Goal: Find specific page/section: Find specific page/section

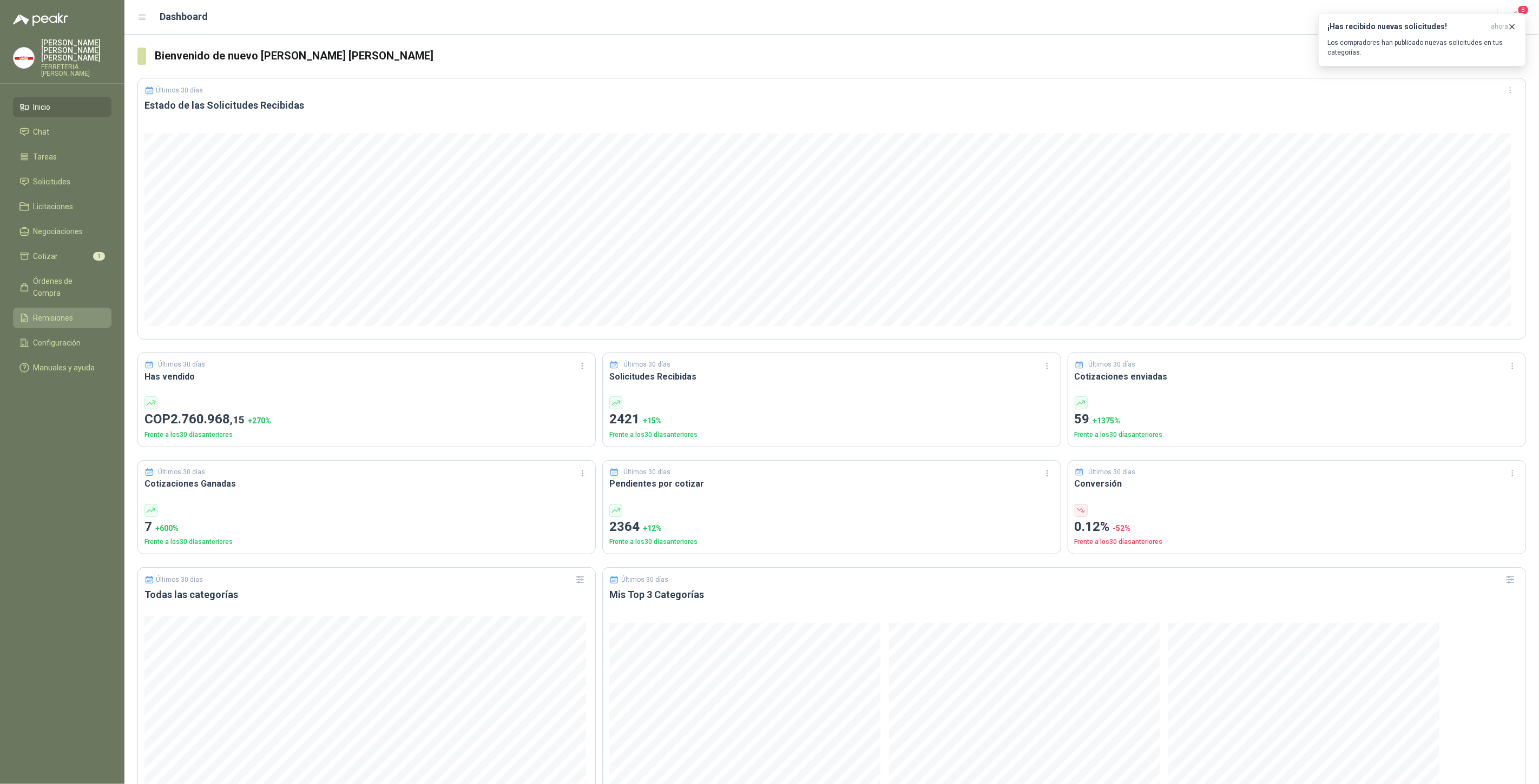
click at [56, 312] on span "Remisiones" at bounding box center [53, 318] width 40 height 12
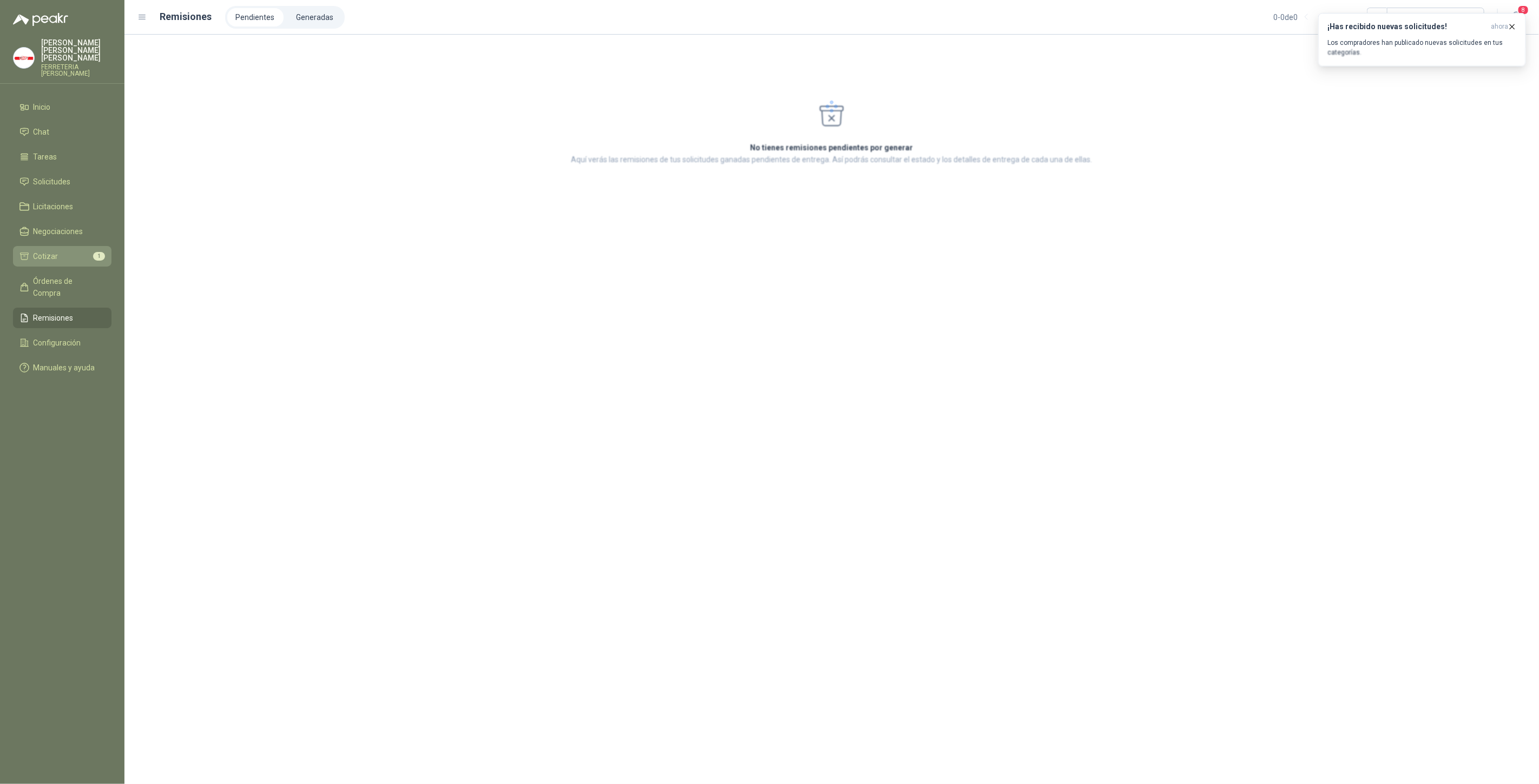
click at [50, 250] on span "Cotizar" at bounding box center [46, 256] width 25 height 12
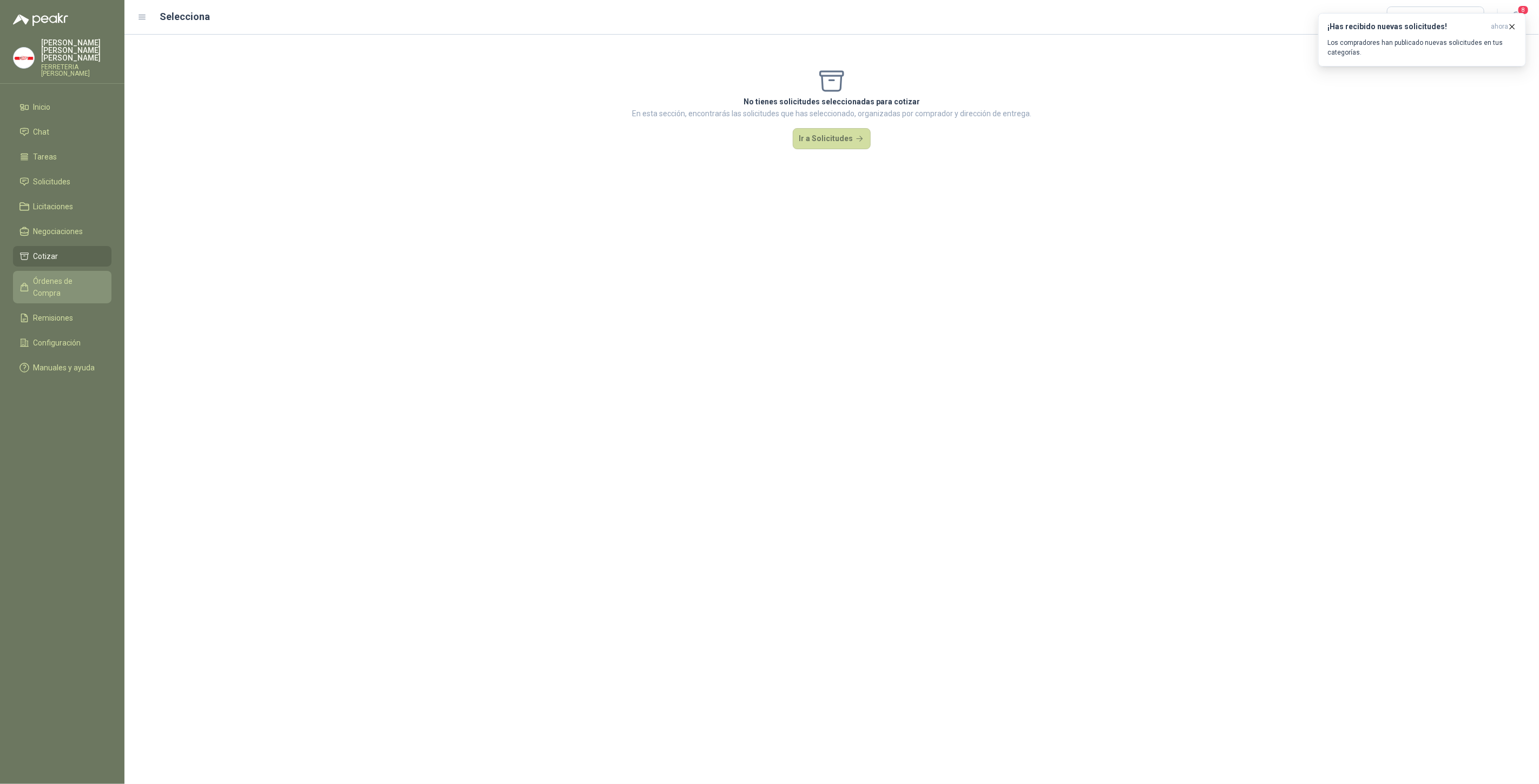
click at [69, 275] on span "Órdenes de Compra" at bounding box center [67, 287] width 68 height 24
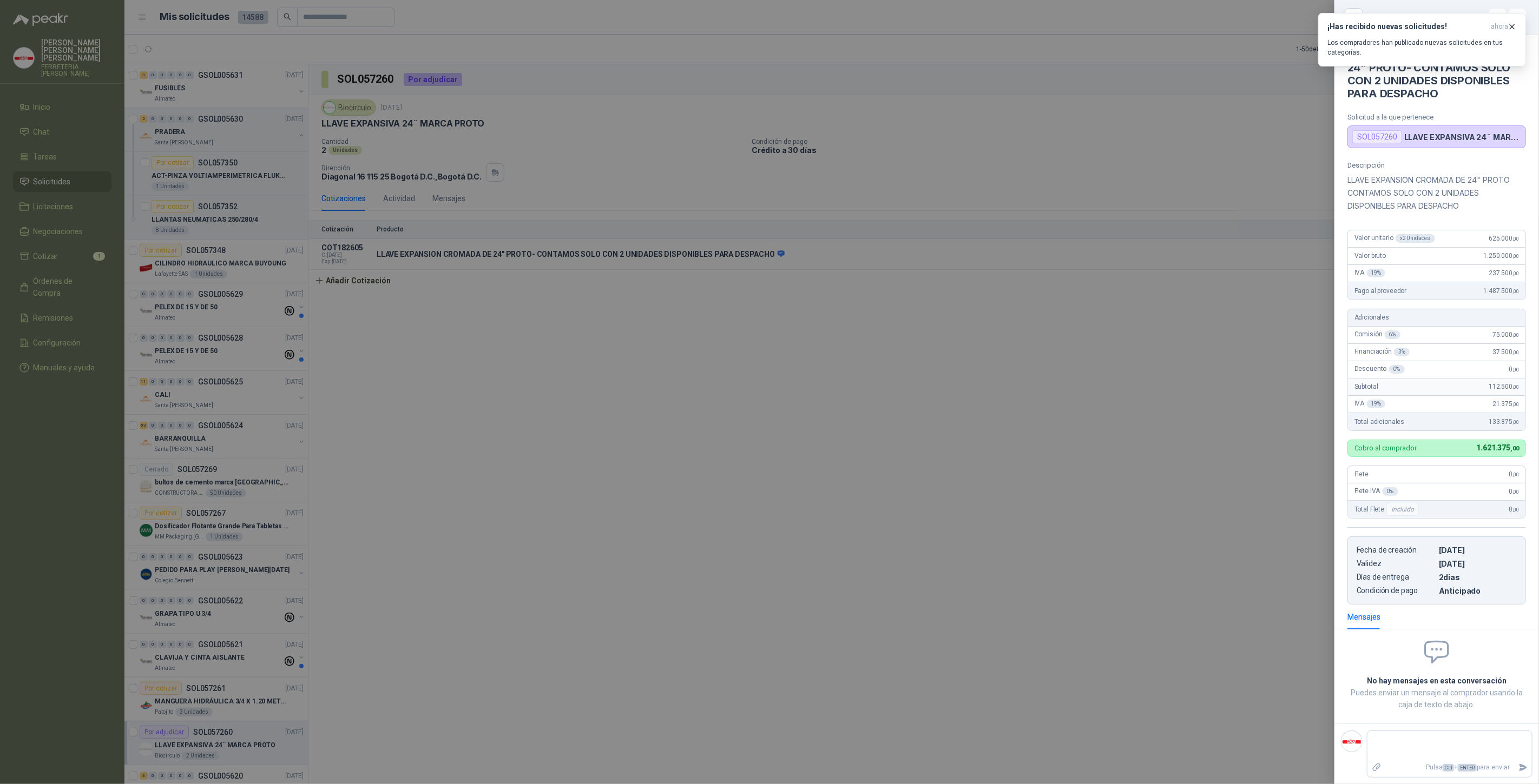
scroll to position [280, 0]
